Goal: Task Accomplishment & Management: Manage account settings

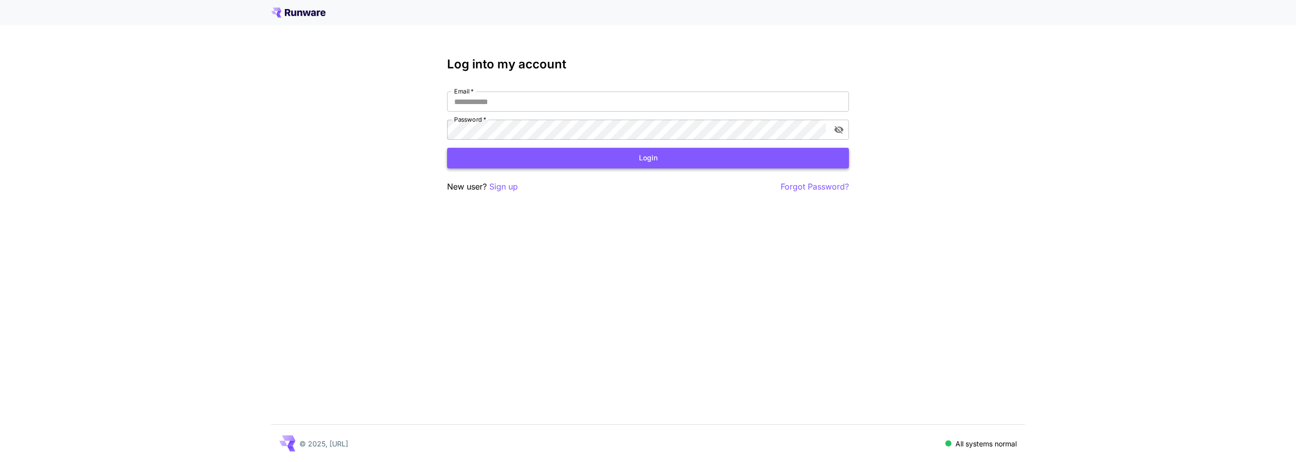
type input "**********"
click at [591, 157] on button "Login" at bounding box center [648, 158] width 402 height 21
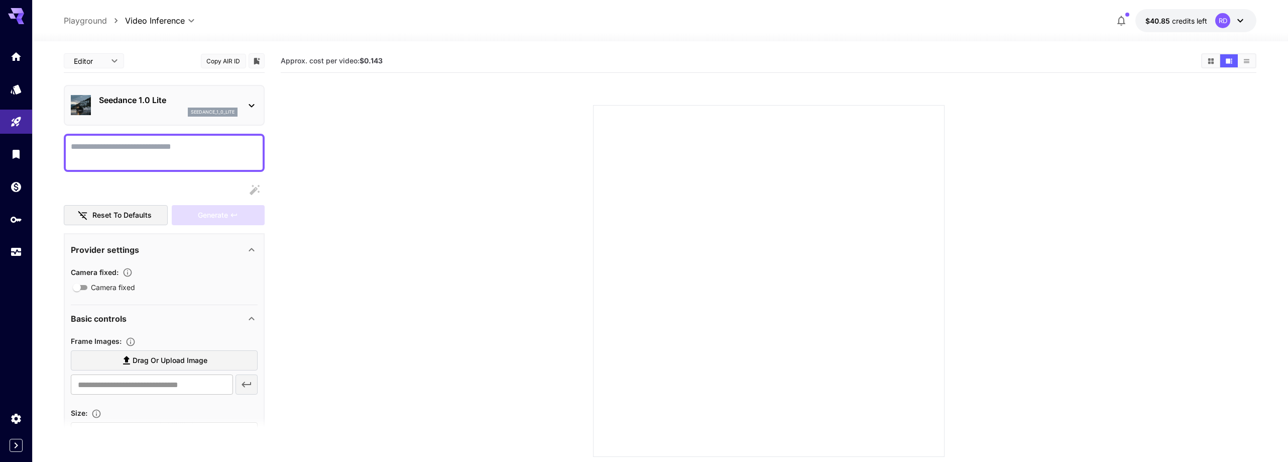
click at [1241, 21] on icon at bounding box center [1241, 21] width 12 height 12
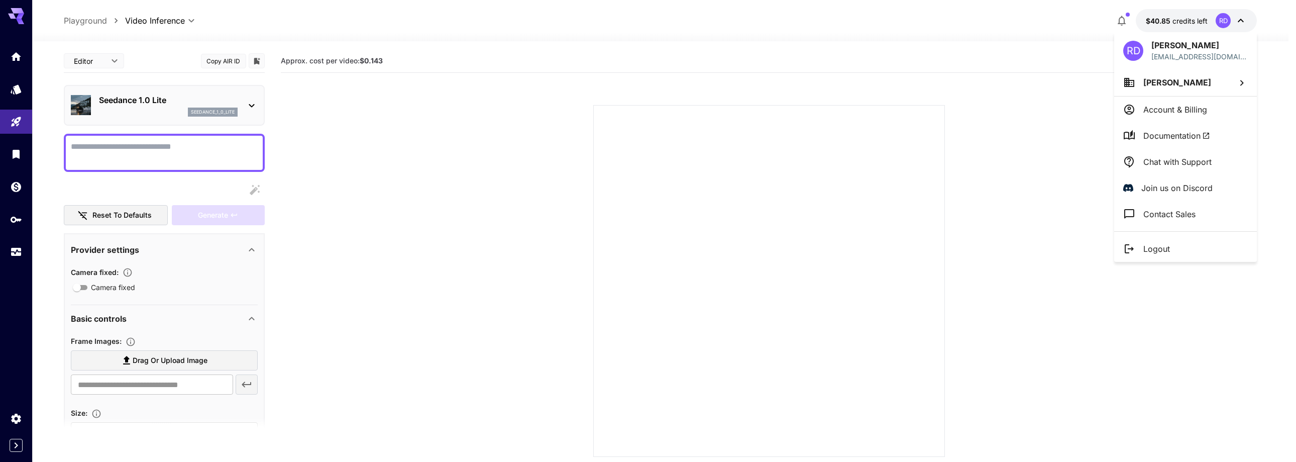
click at [1020, 133] on div at bounding box center [648, 231] width 1296 height 462
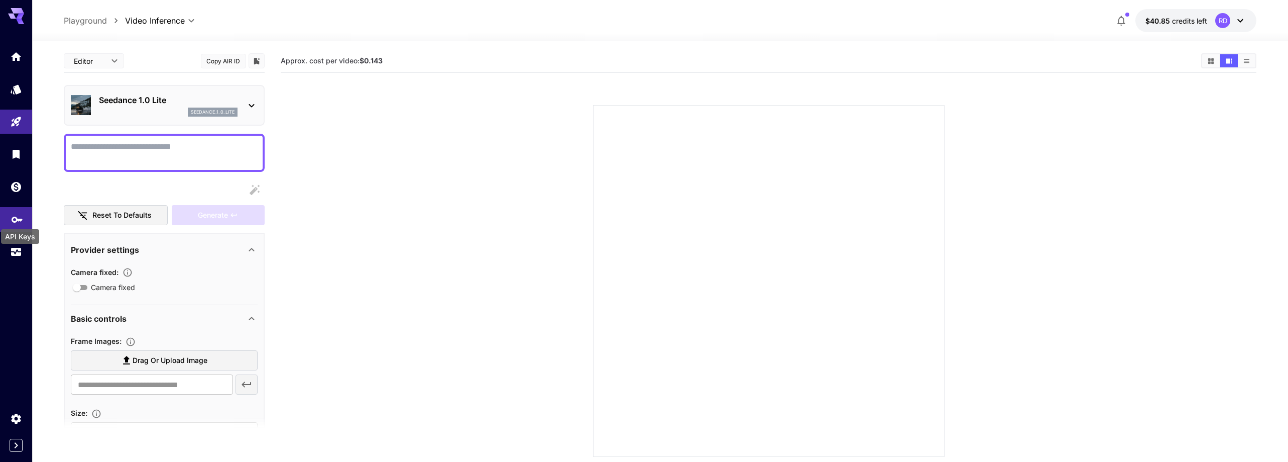
click at [14, 224] on div "API Keys" at bounding box center [20, 233] width 40 height 23
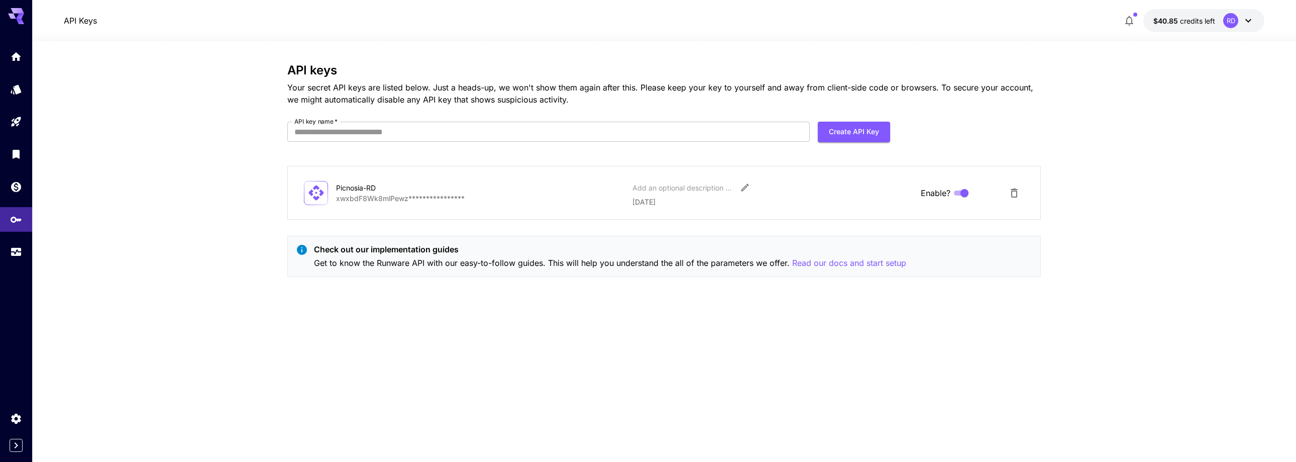
click at [1246, 22] on icon at bounding box center [1248, 21] width 12 height 12
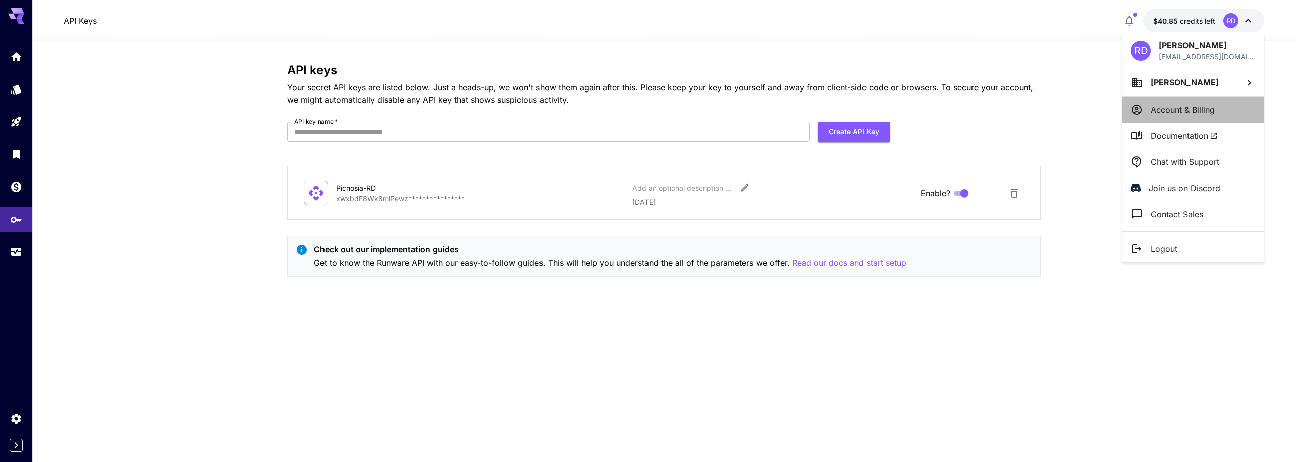
click at [1197, 109] on p "Account & Billing" at bounding box center [1183, 109] width 64 height 12
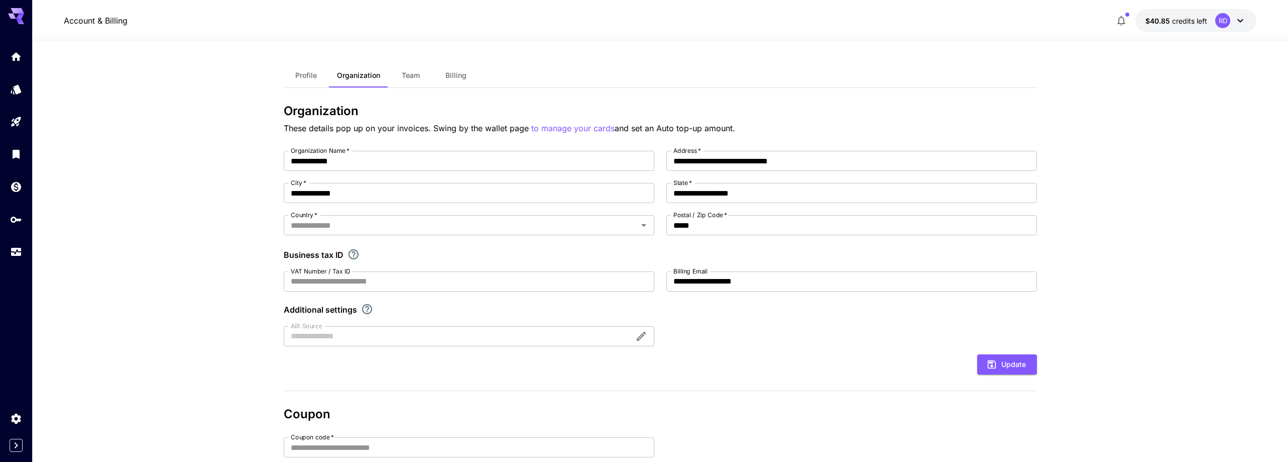
type input "******"
click at [1238, 20] on icon at bounding box center [1241, 21] width 12 height 12
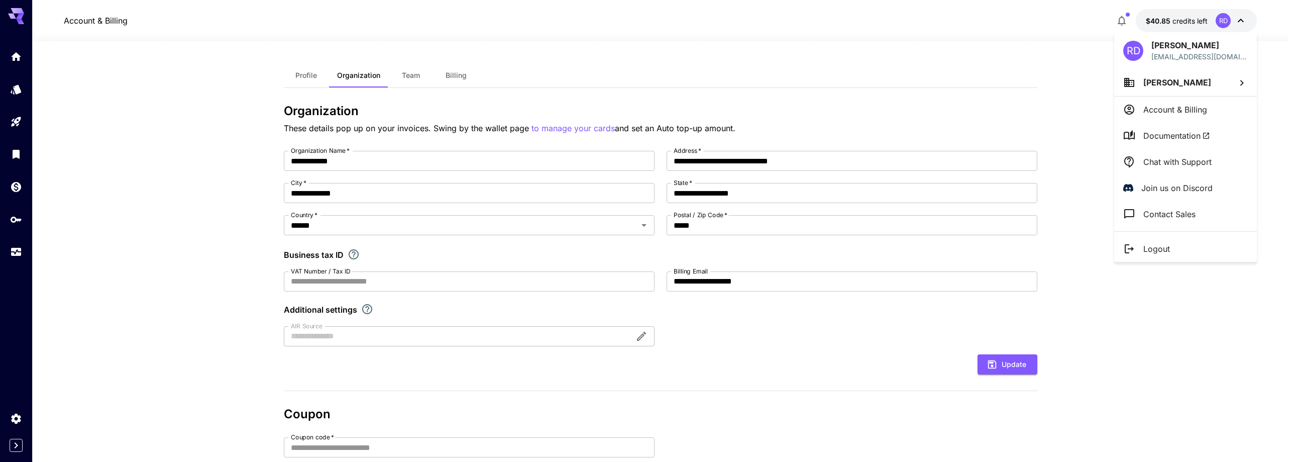
click at [1223, 79] on li "[PERSON_NAME]" at bounding box center [1185, 82] width 143 height 27
click at [1277, 80] on div at bounding box center [648, 231] width 1296 height 462
click at [1275, 80] on div at bounding box center [648, 231] width 1296 height 462
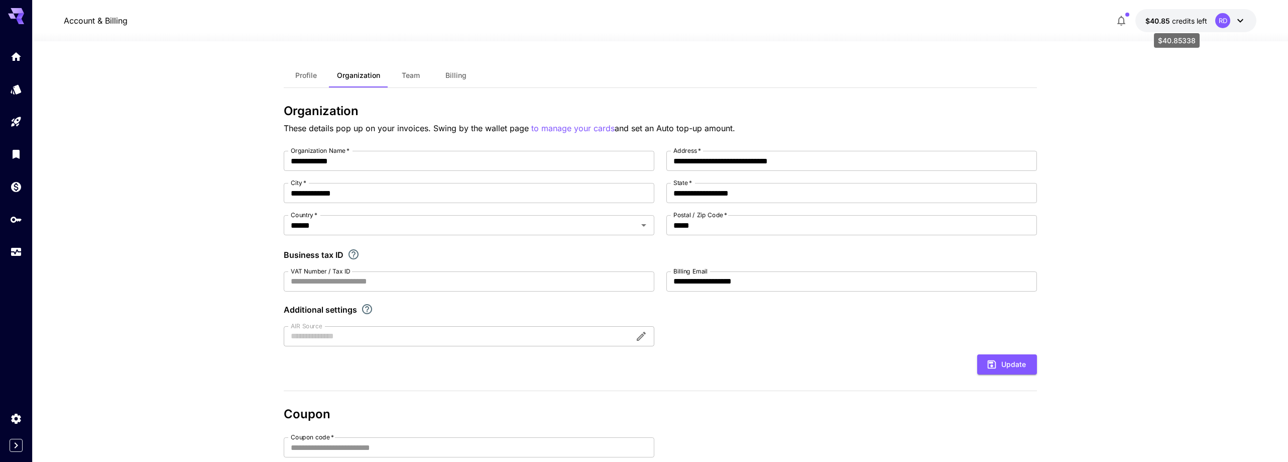
click at [1182, 22] on span "credits left" at bounding box center [1189, 21] width 35 height 9
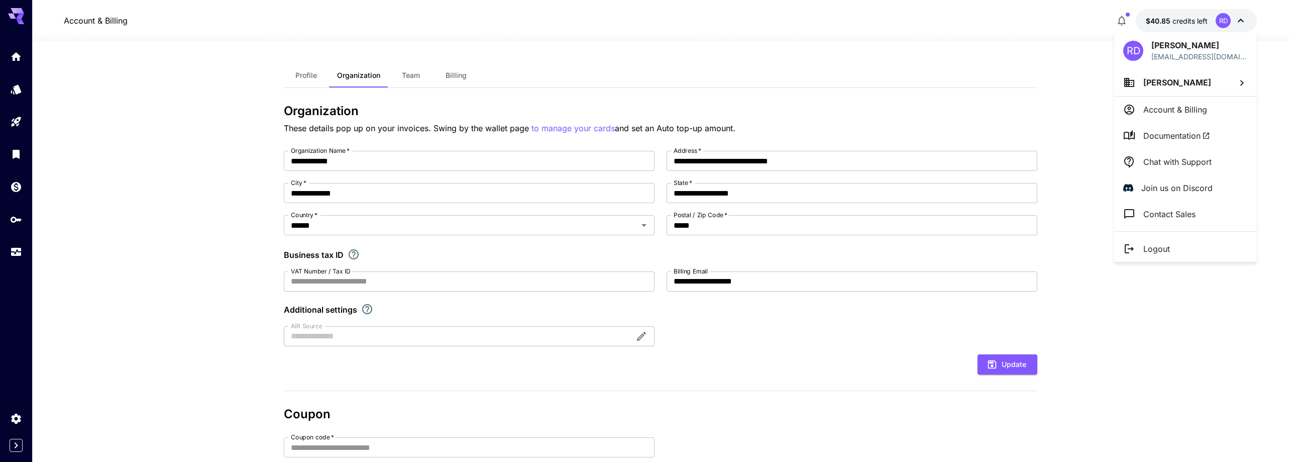
click at [1127, 18] on div at bounding box center [648, 231] width 1296 height 462
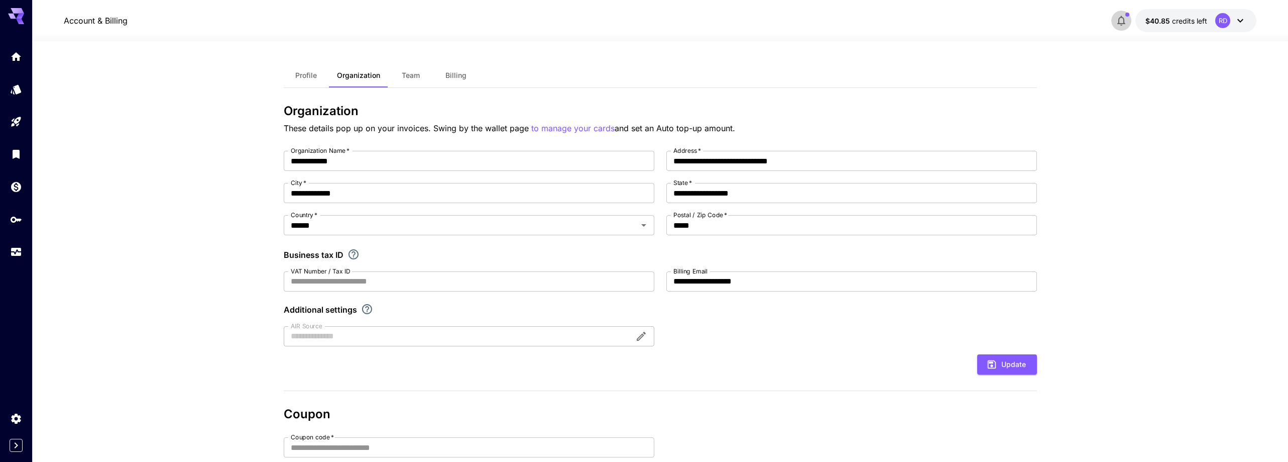
click at [1122, 19] on icon "button" at bounding box center [1122, 21] width 12 height 12
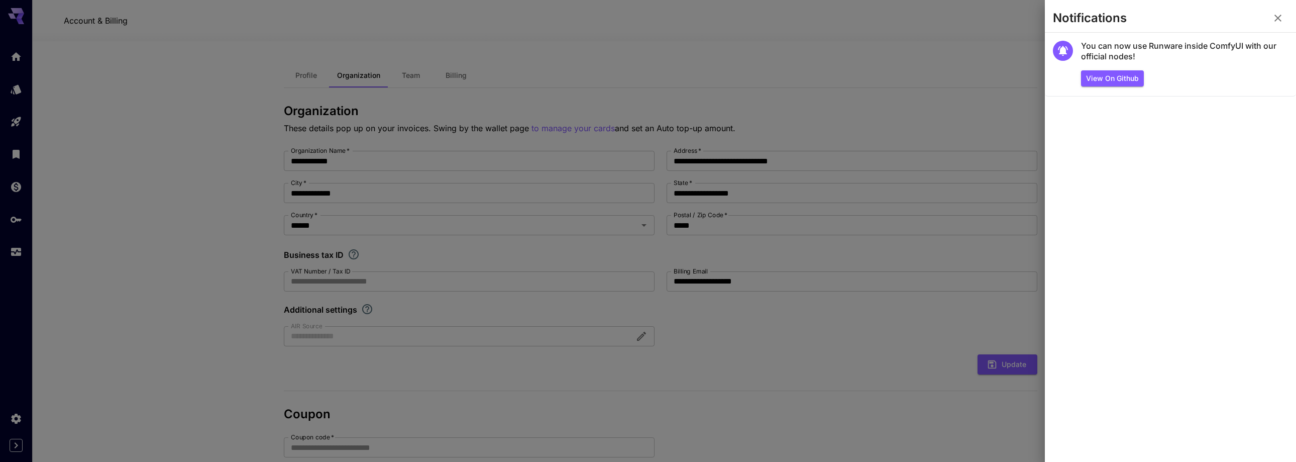
click at [1277, 14] on icon "button" at bounding box center [1278, 18] width 12 height 12
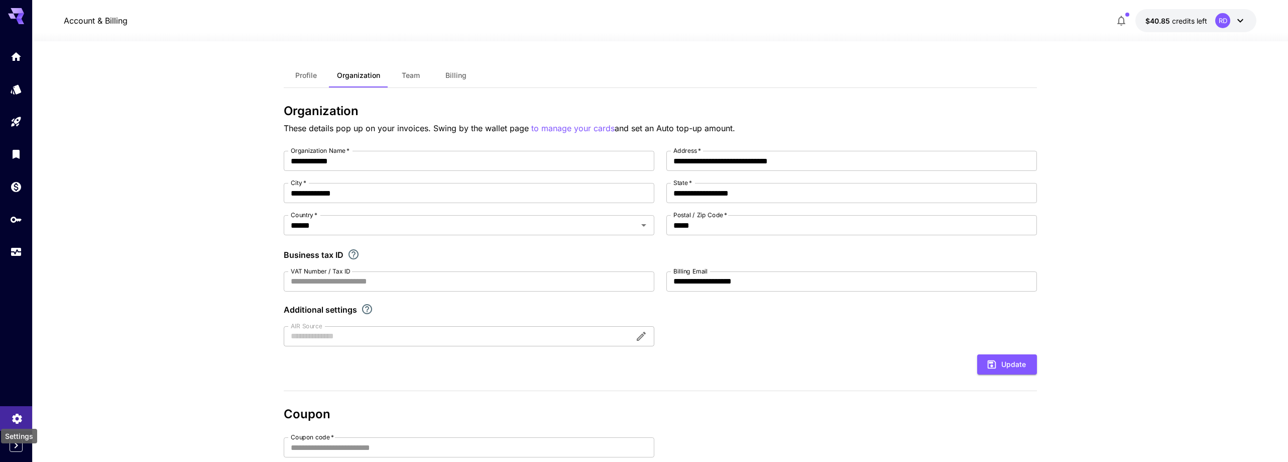
click at [22, 412] on icon "Settings" at bounding box center [17, 415] width 12 height 12
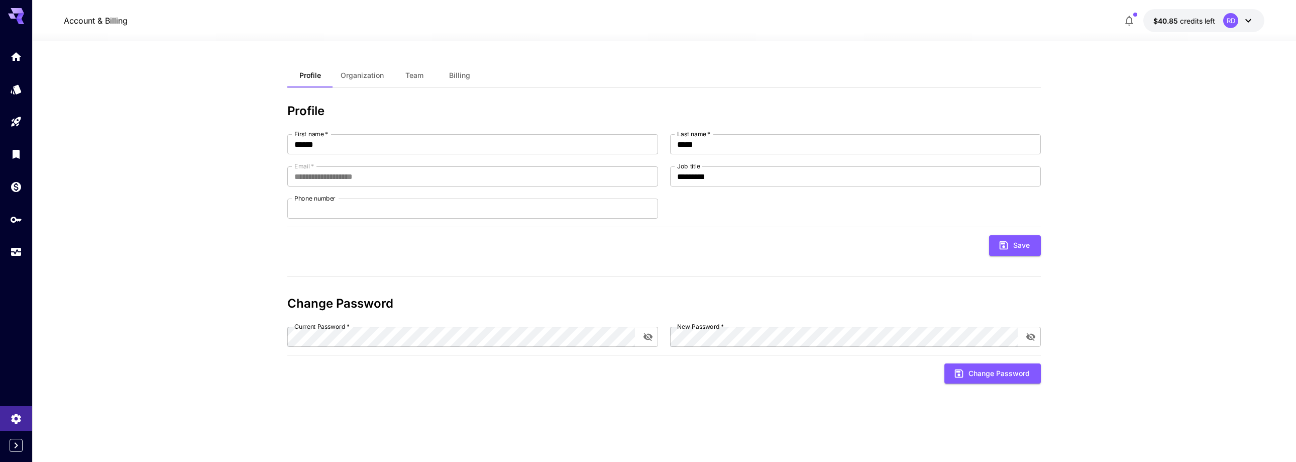
click at [19, 17] on icon at bounding box center [20, 17] width 8 height 6
